Goal: Task Accomplishment & Management: Use online tool/utility

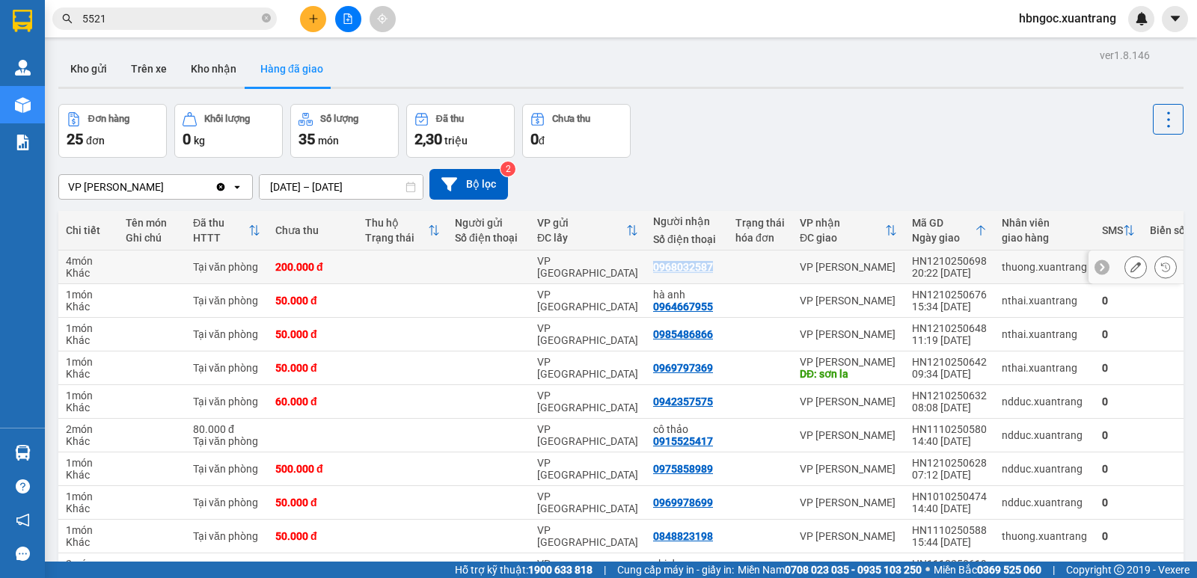
drag, startPoint x: 705, startPoint y: 267, endPoint x: 650, endPoint y: 266, distance: 55.4
click at [653, 266] on div "0968032587" at bounding box center [686, 267] width 67 height 12
copy div "0968032587"
click at [389, 81] on div "Kho gửi Trên xe Kho nhận Hàng đã giao" at bounding box center [620, 71] width 1125 height 40
click at [355, 20] on button at bounding box center [348, 19] width 26 height 26
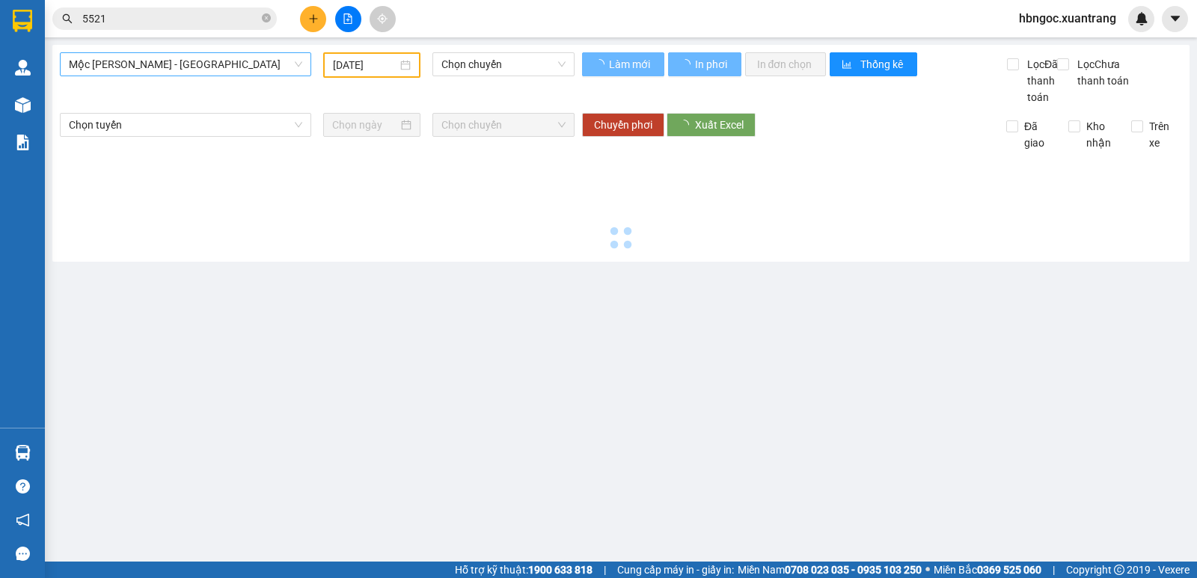
click at [244, 64] on span "Mộc [PERSON_NAME] - [GEOGRAPHIC_DATA]" at bounding box center [185, 64] width 233 height 22
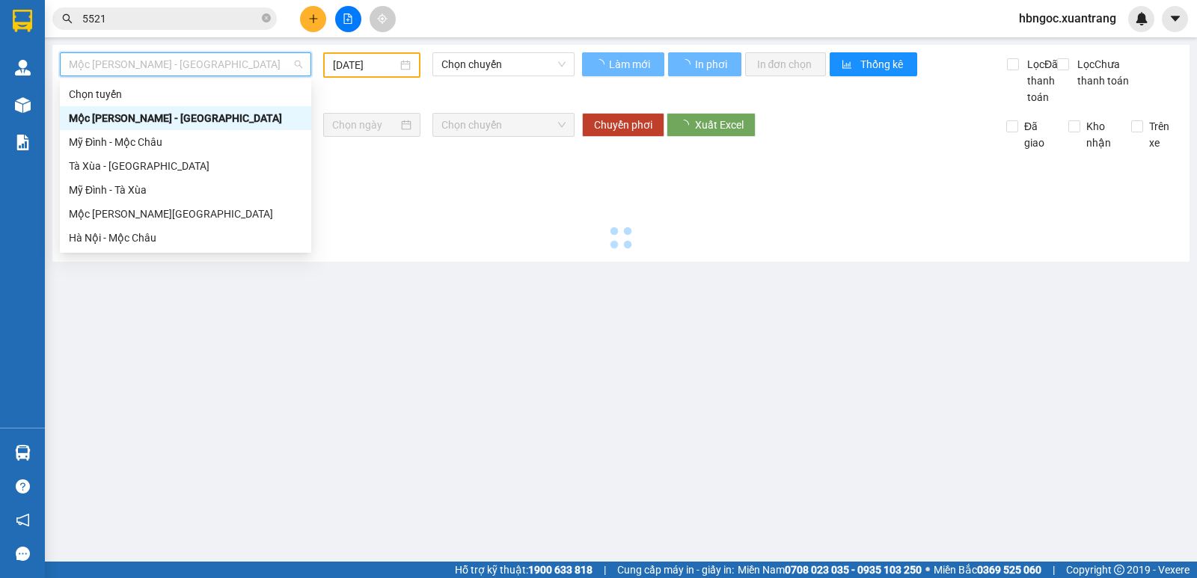
type input "[DATE]"
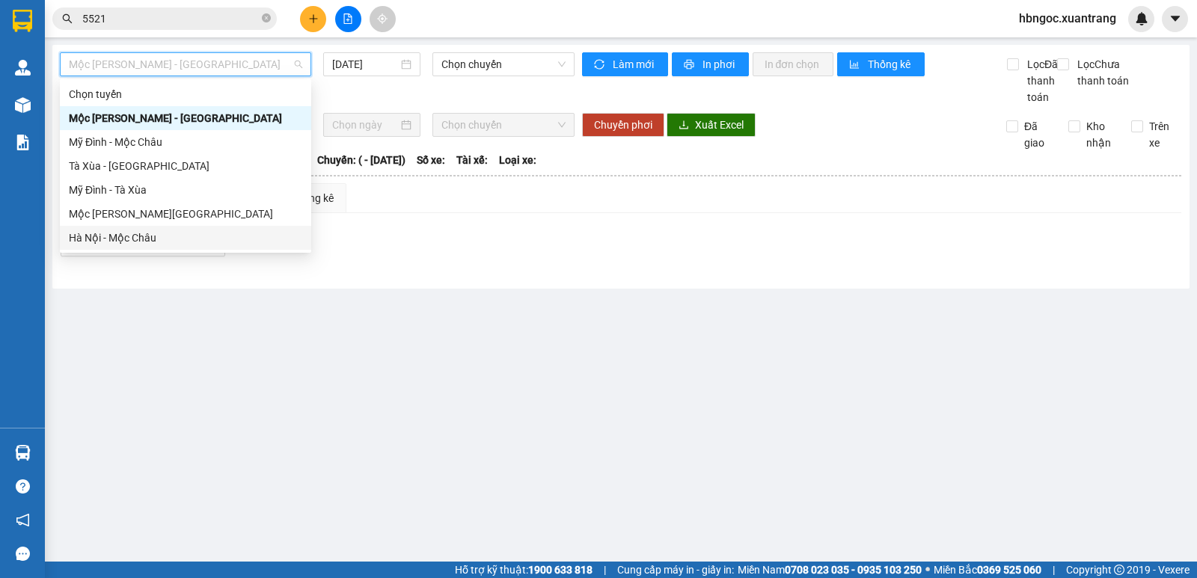
click at [181, 241] on div "Hà Nội - Mộc Châu" at bounding box center [185, 238] width 233 height 16
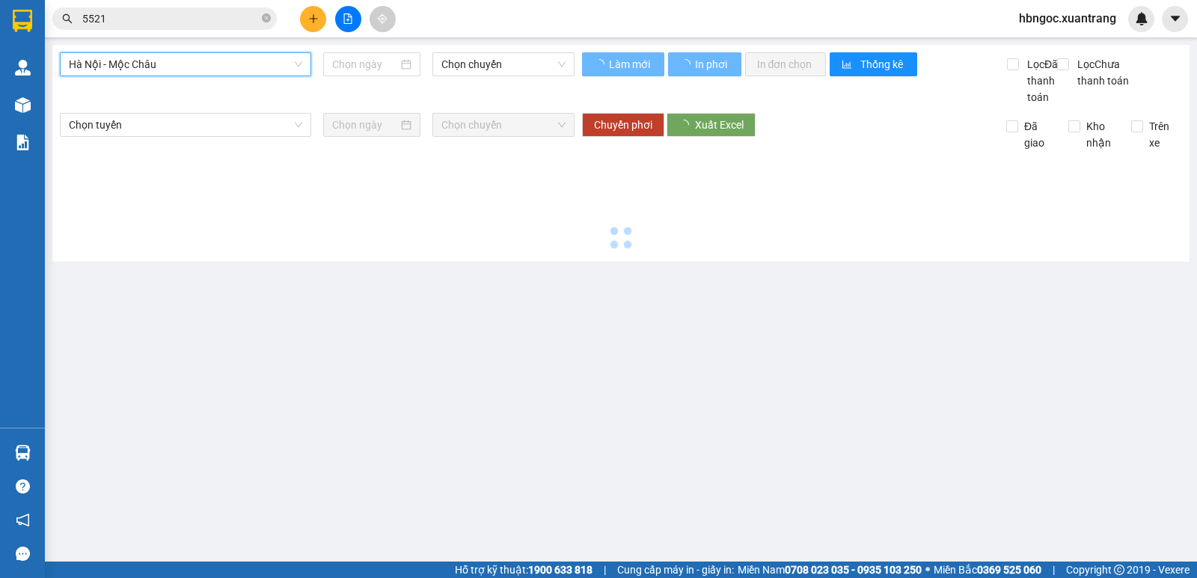
type input "[DATE]"
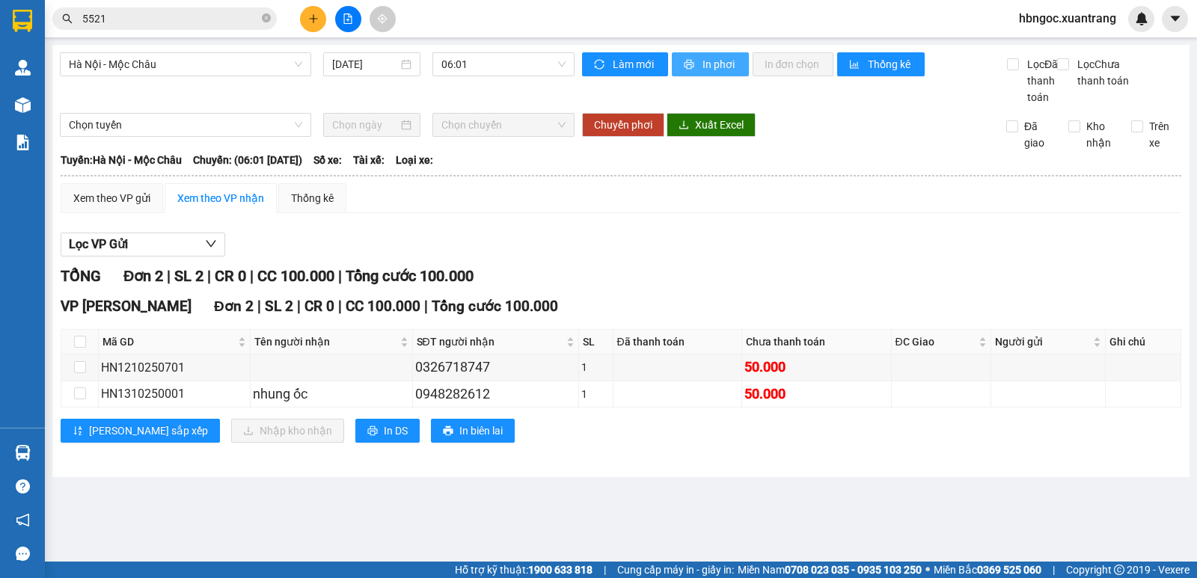
click at [679, 66] on button "In phơi" at bounding box center [710, 64] width 77 height 24
click at [527, 70] on span "06:01" at bounding box center [503, 64] width 123 height 22
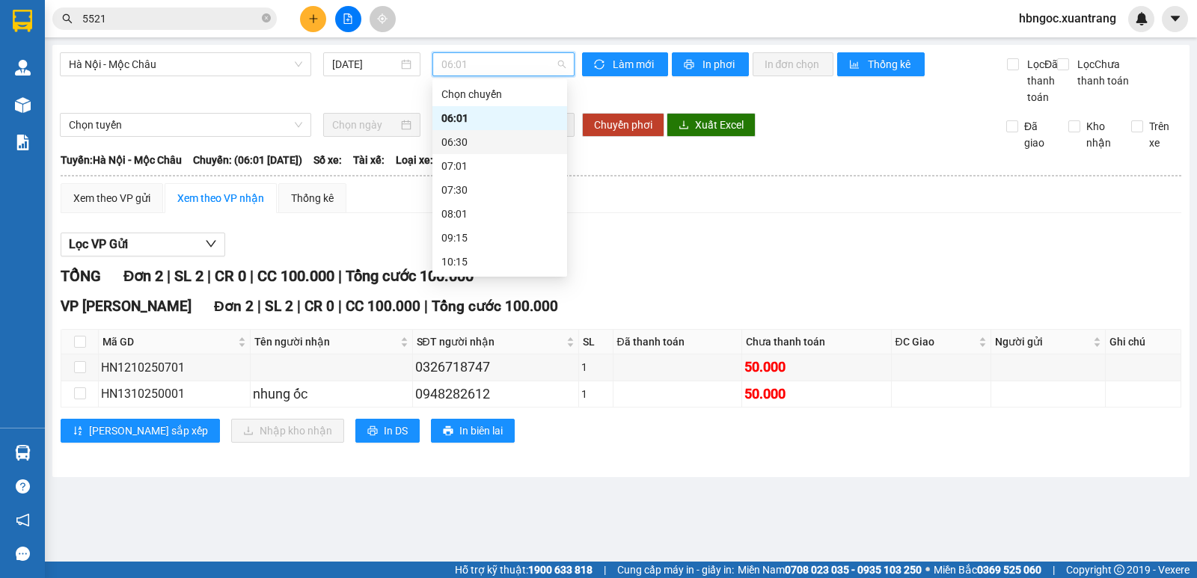
click at [516, 144] on div "06:30" at bounding box center [500, 142] width 117 height 16
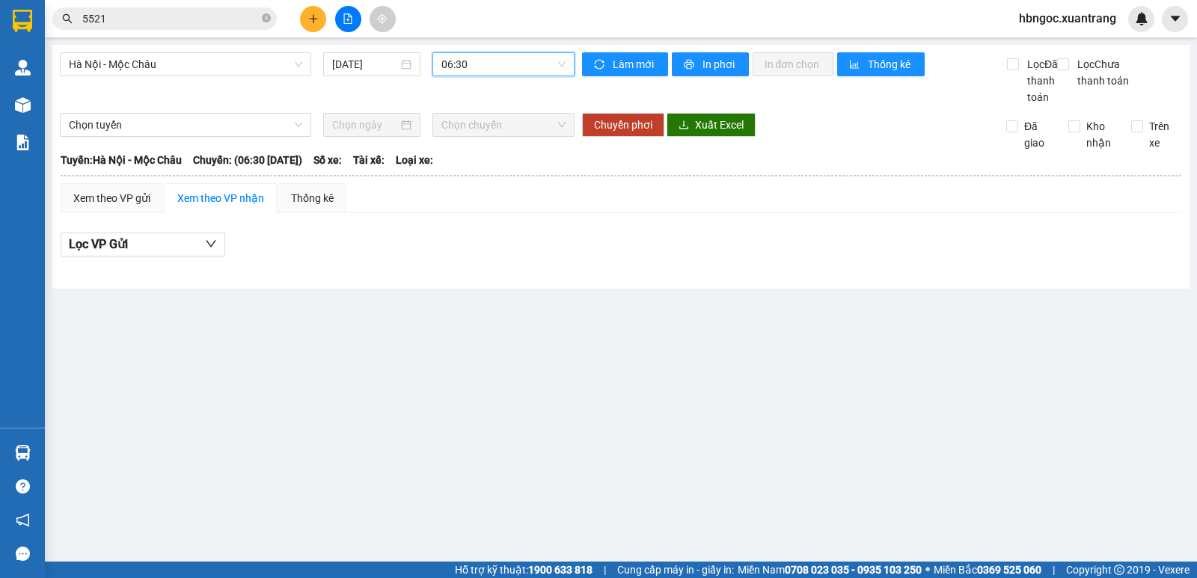
drag, startPoint x: 508, startPoint y: 61, endPoint x: 508, endPoint y: 73, distance: 12.0
click at [508, 62] on span "06:30" at bounding box center [503, 64] width 123 height 22
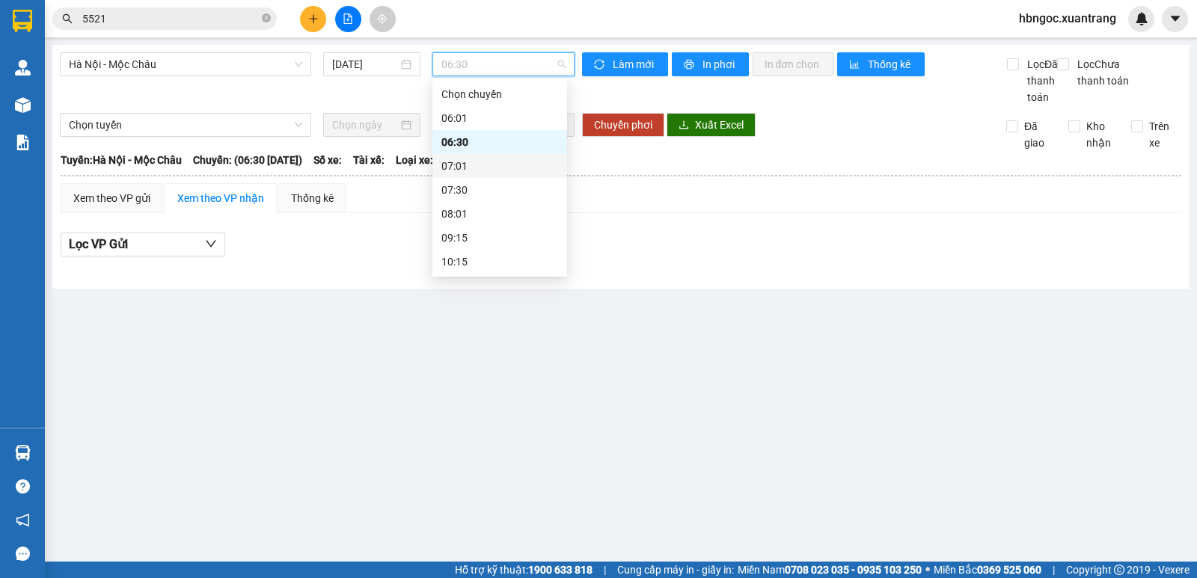
click at [501, 173] on div "07:01" at bounding box center [500, 166] width 117 height 16
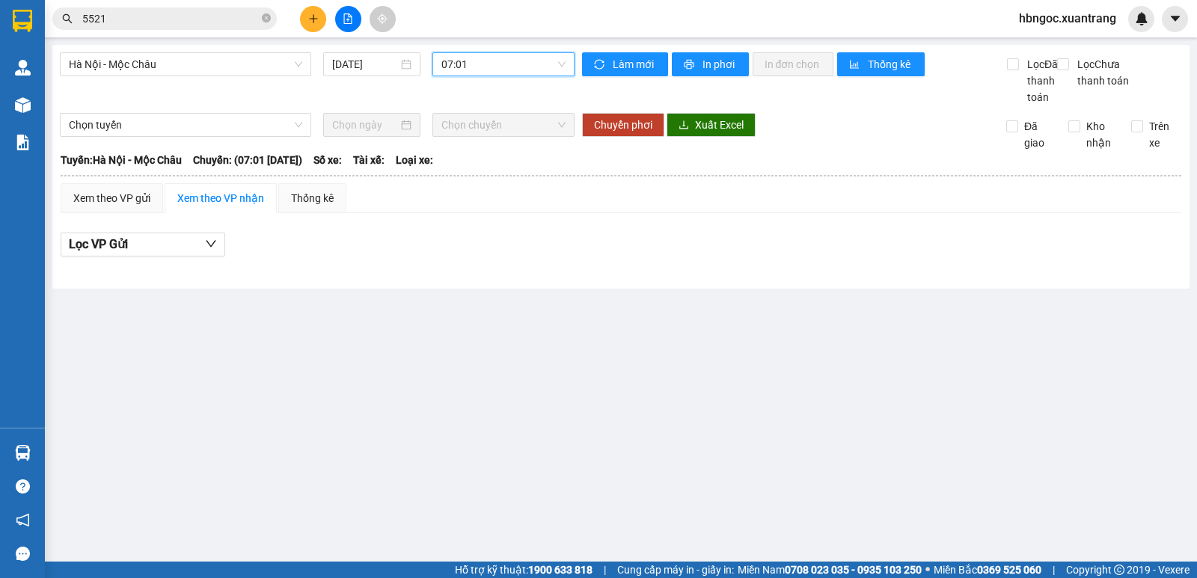
click at [522, 67] on span "07:01" at bounding box center [503, 64] width 123 height 22
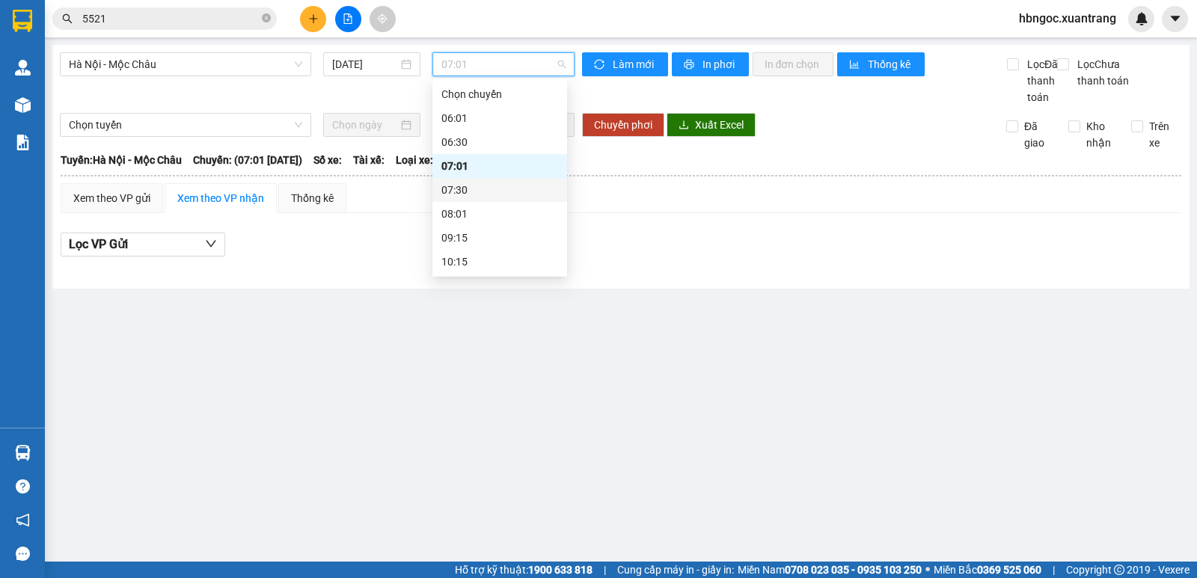
click at [506, 189] on div "07:30" at bounding box center [500, 190] width 117 height 16
click at [486, 67] on span "07:30" at bounding box center [503, 64] width 123 height 22
click at [481, 219] on div "08:01" at bounding box center [500, 214] width 117 height 16
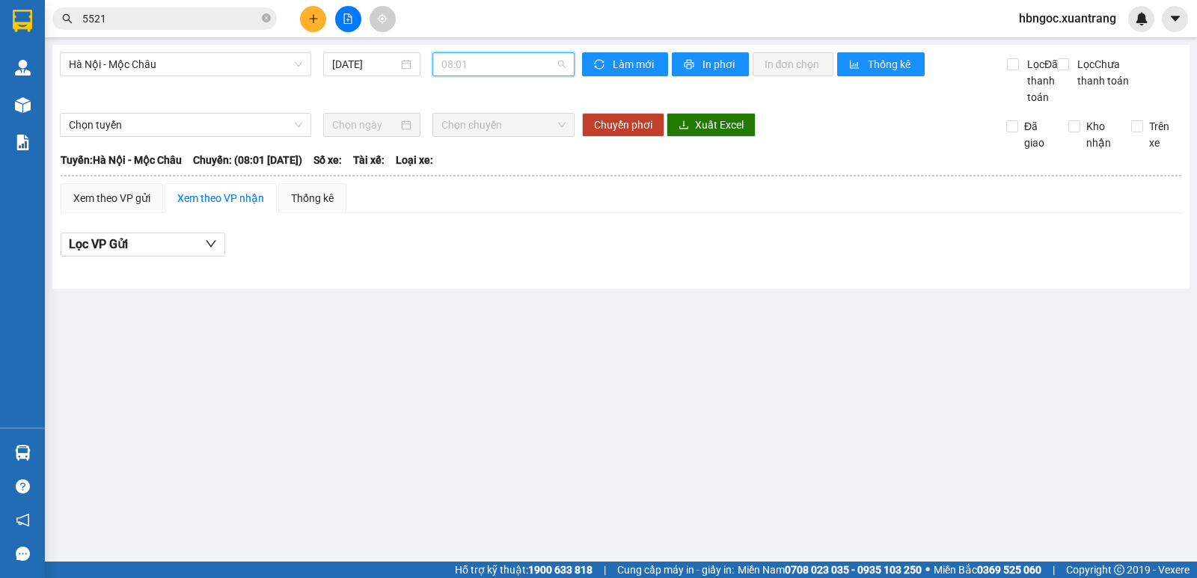
click at [498, 67] on span "08:01" at bounding box center [503, 64] width 123 height 22
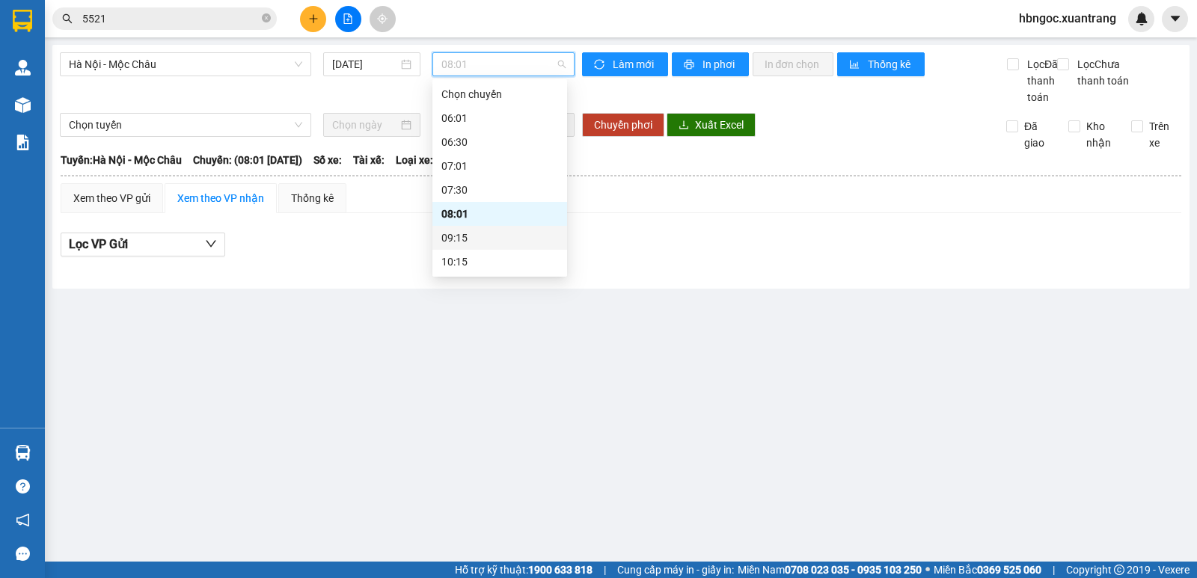
click at [478, 240] on div "09:15" at bounding box center [500, 238] width 117 height 16
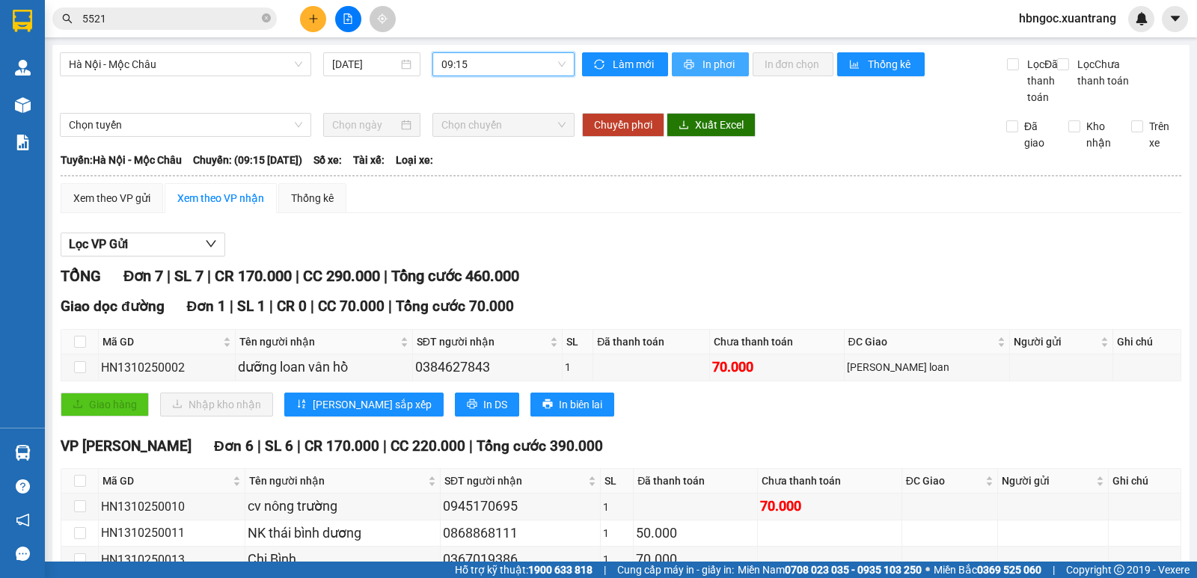
drag, startPoint x: 721, startPoint y: 68, endPoint x: 703, endPoint y: 52, distance: 23.9
click at [718, 68] on span "In phơi" at bounding box center [720, 64] width 34 height 16
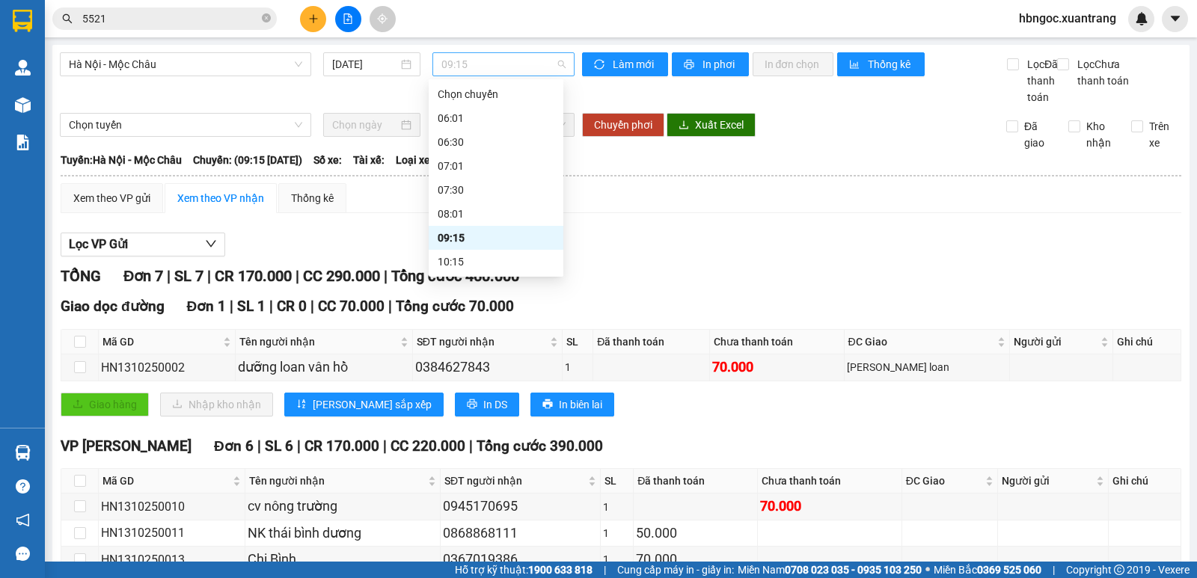
click at [468, 73] on span "09:15" at bounding box center [503, 64] width 123 height 22
click at [474, 266] on div "10:15" at bounding box center [496, 262] width 117 height 16
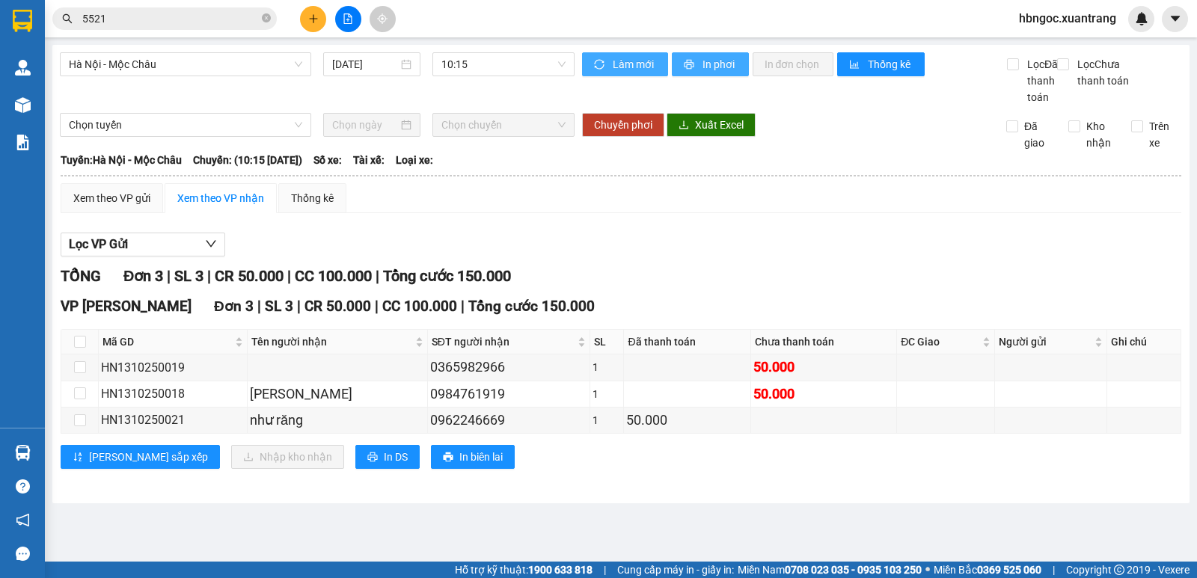
drag, startPoint x: 719, startPoint y: 62, endPoint x: 664, endPoint y: 57, distance: 55.6
click at [716, 64] on span "In phơi" at bounding box center [720, 64] width 34 height 16
